Goal: Navigation & Orientation: Find specific page/section

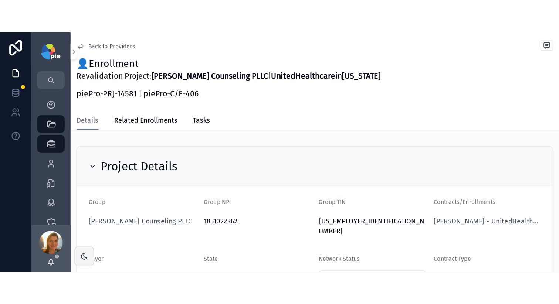
scroll to position [34, 0]
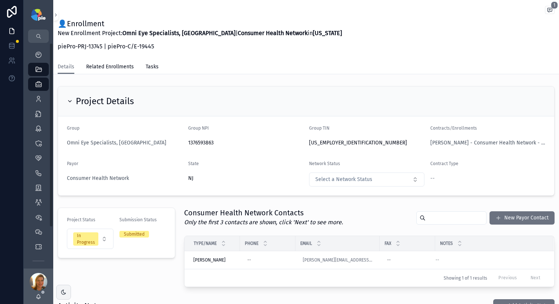
click at [290, 85] on div "Project Details Group Omni Eye Specialists, PA Group NPI 1376593863 Group TIN 2…" at bounding box center [306, 141] width 506 height 116
click at [230, 87] on div "Project Details" at bounding box center [306, 102] width 496 height 30
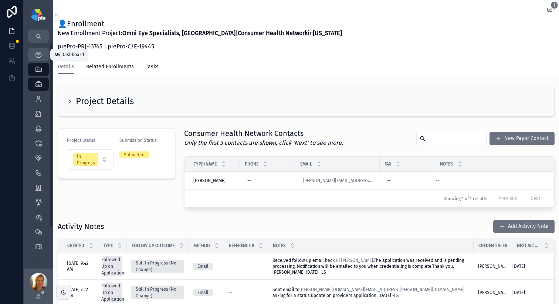
click at [36, 57] on icon "scrollable content" at bounding box center [38, 54] width 7 height 7
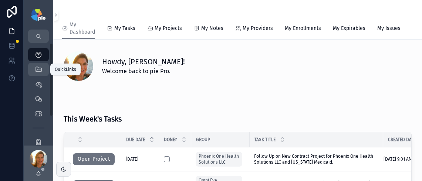
click at [38, 72] on icon "scrollable content" at bounding box center [38, 69] width 7 height 7
click at [41, 70] on icon "scrollable content" at bounding box center [38, 69] width 7 height 7
click at [41, 71] on icon "scrollable content" at bounding box center [38, 69] width 7 height 7
click at [42, 71] on div "QuickLinks" at bounding box center [39, 70] width 12 height 12
click at [38, 68] on icon "scrollable content" at bounding box center [38, 69] width 7 height 7
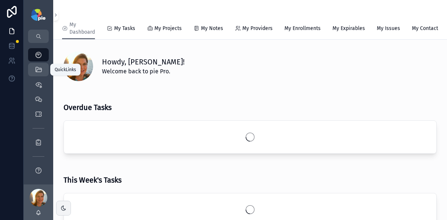
click at [38, 67] on icon "scrollable content" at bounding box center [38, 69] width 7 height 7
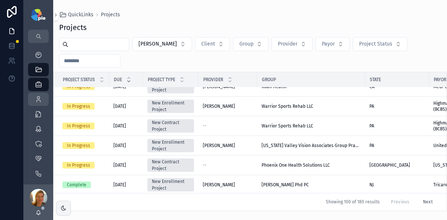
scroll to position [5, 0]
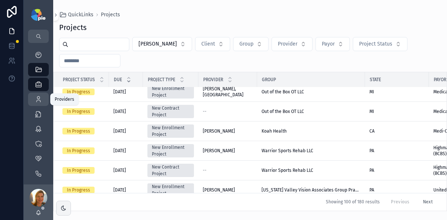
click at [35, 100] on icon "scrollable content" at bounding box center [38, 98] width 7 height 7
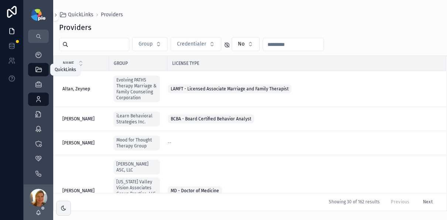
click at [37, 72] on icon "scrollable content" at bounding box center [38, 69] width 7 height 7
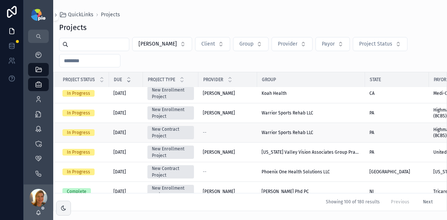
scroll to position [103, 0]
